Goal: Find specific page/section: Find specific page/section

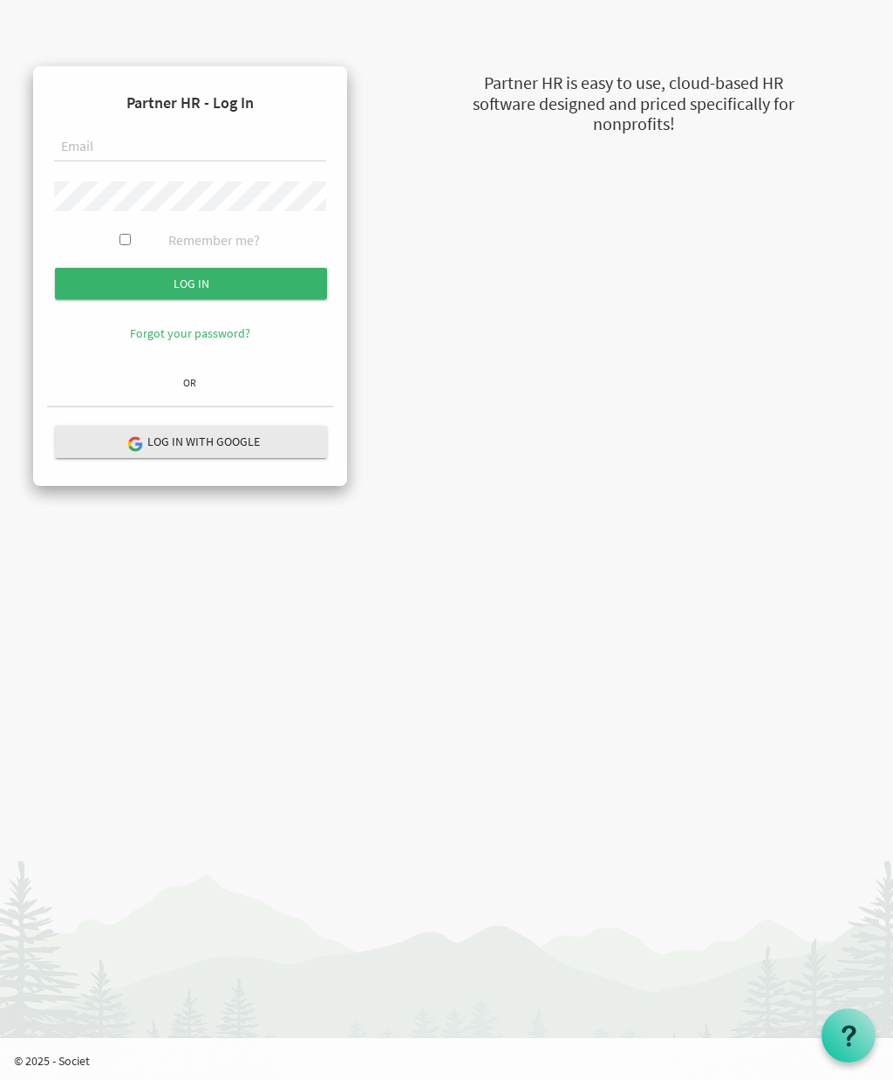
click at [86, 143] on input "text" at bounding box center [190, 148] width 272 height 30
type input "[EMAIL_ADDRESS][DOMAIN_NAME]"
click at [82, 280] on input "submit" at bounding box center [191, 283] width 272 height 31
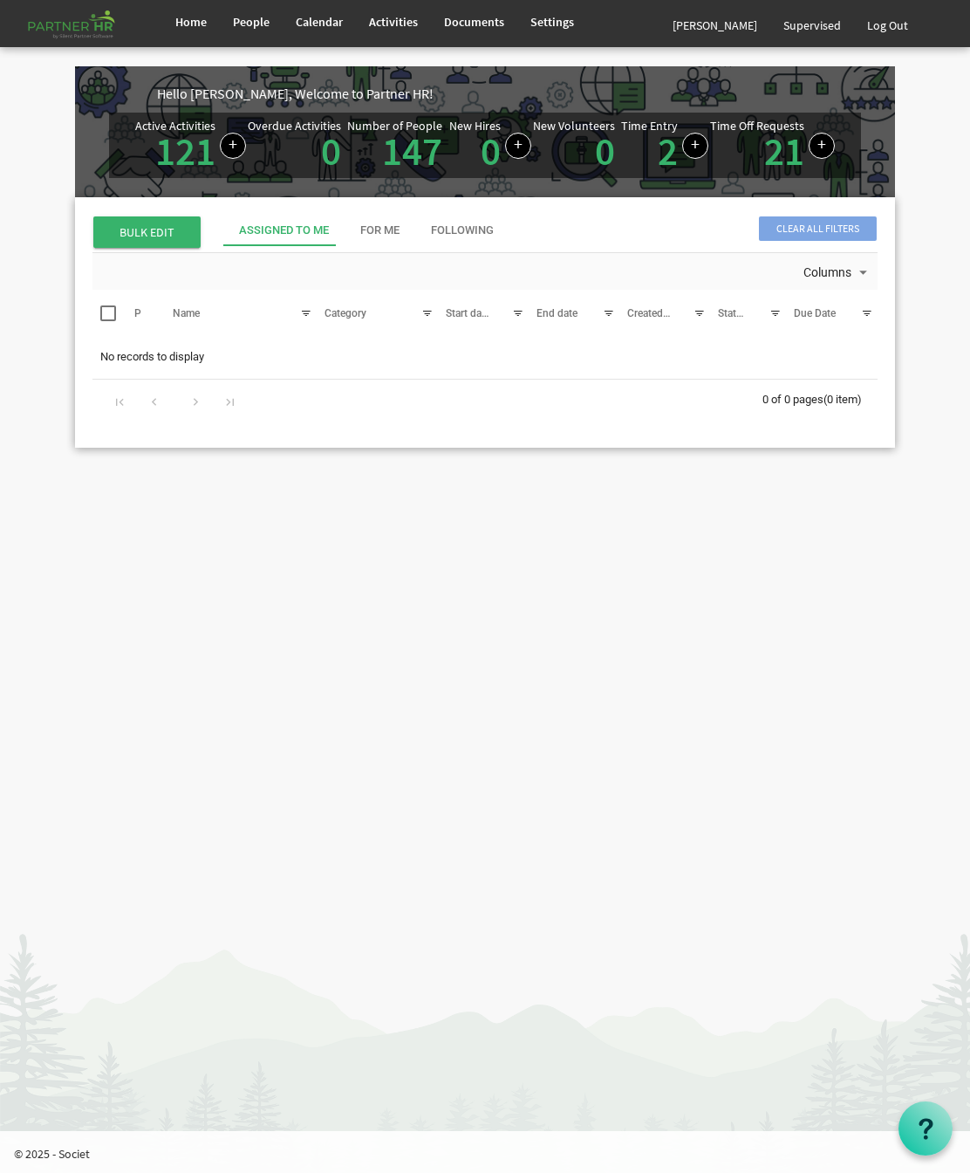
click at [245, 21] on span "People" at bounding box center [251, 22] width 37 height 16
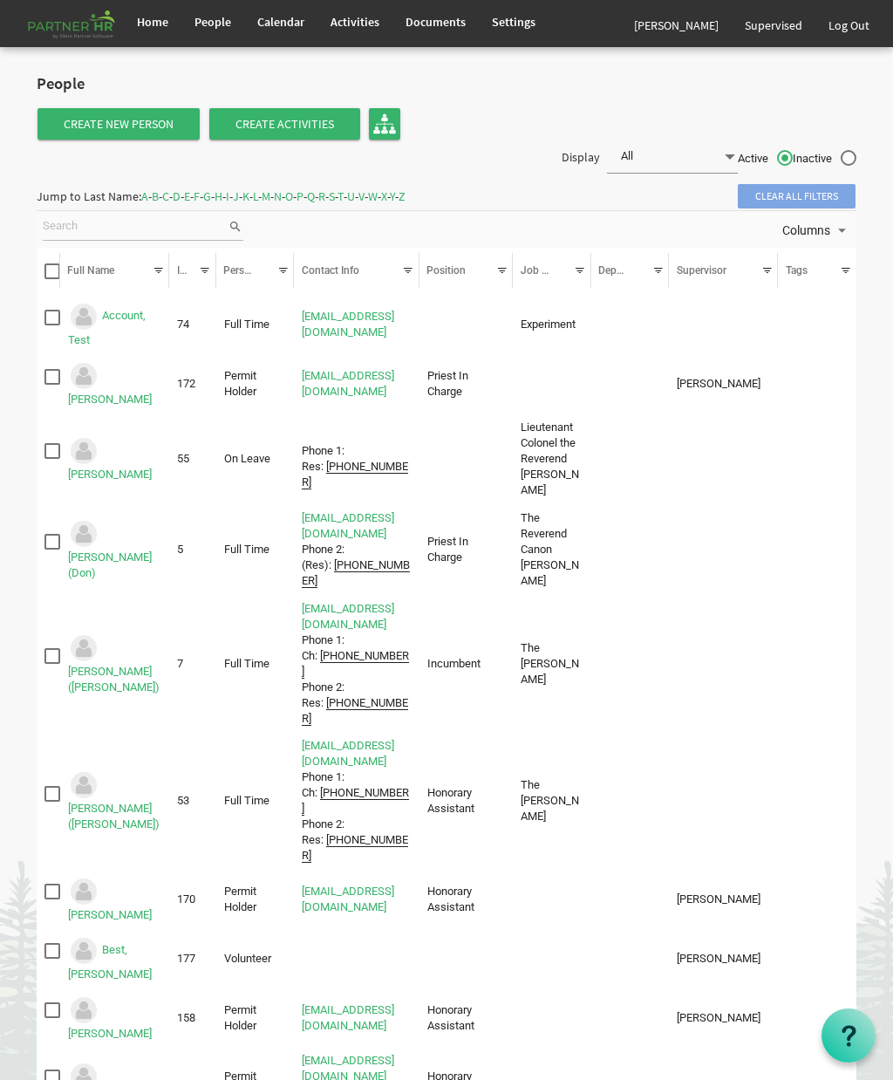
click at [169, 198] on span "C" at bounding box center [165, 196] width 7 height 16
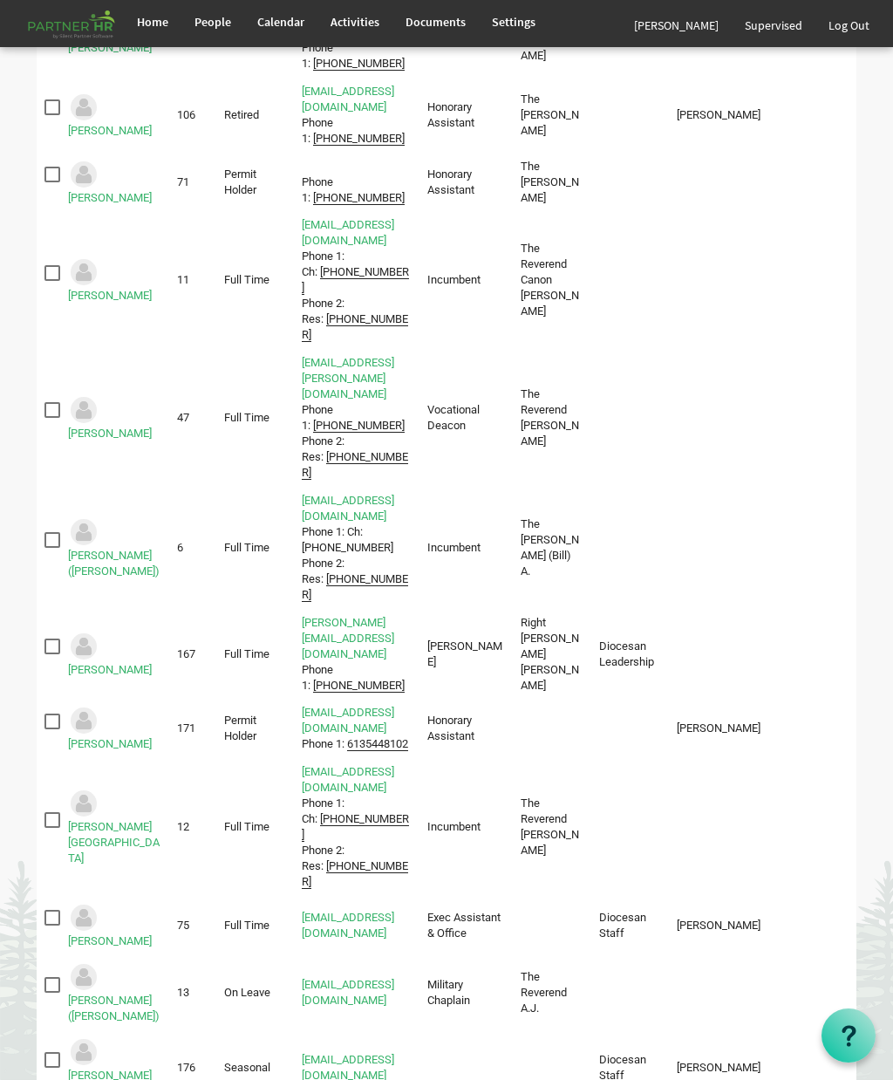
scroll to position [464, 0]
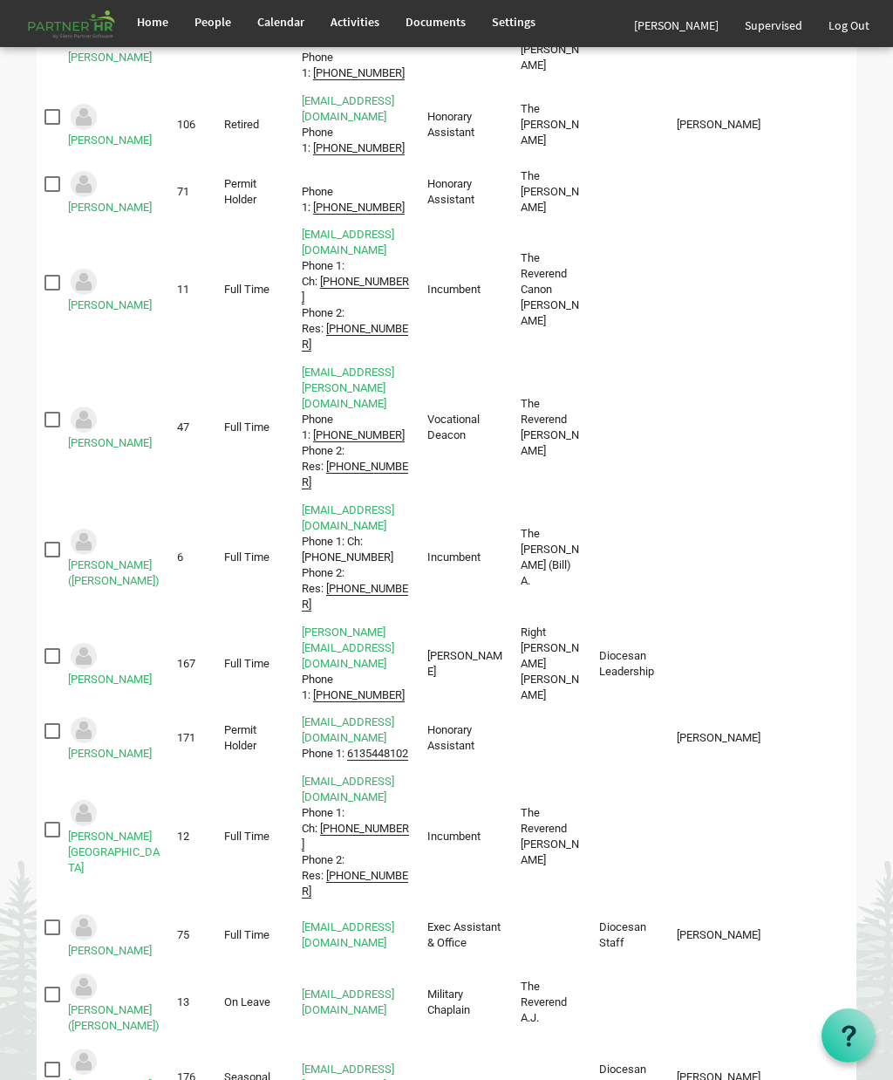
click at [112, 944] on link "Conway, Laura" at bounding box center [110, 950] width 84 height 13
